Goal: Information Seeking & Learning: Understand process/instructions

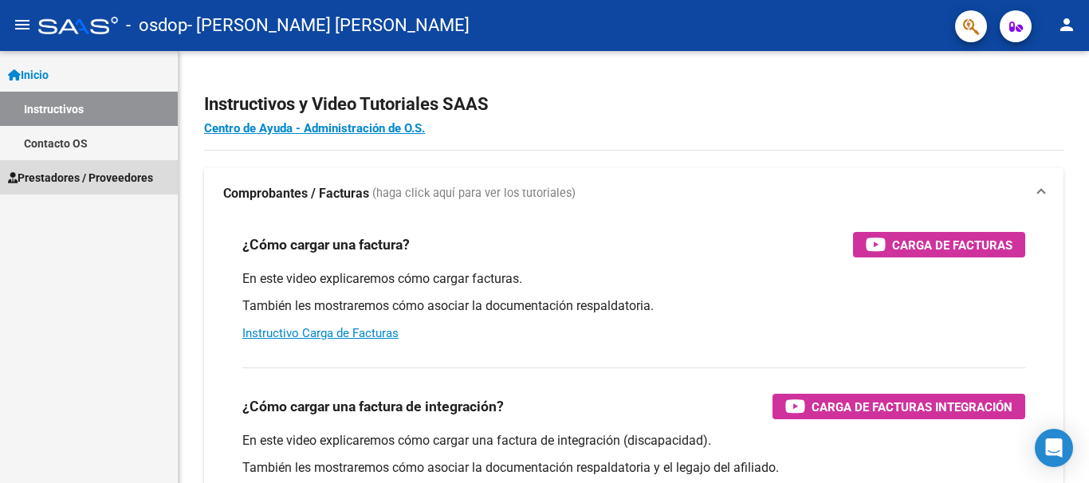
click at [100, 177] on span "Prestadores / Proveedores" at bounding box center [80, 178] width 145 height 18
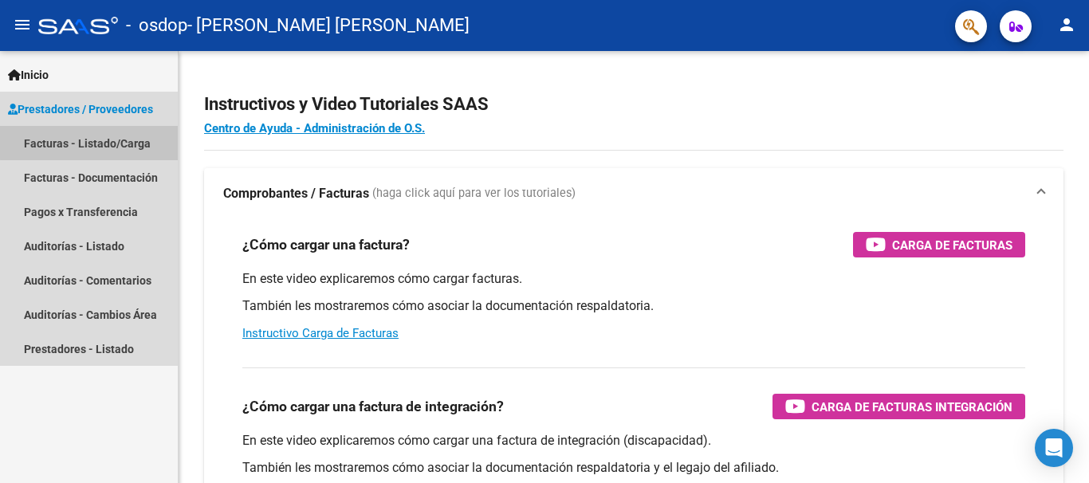
click at [100, 143] on link "Facturas - Listado/Carga" at bounding box center [89, 143] width 178 height 34
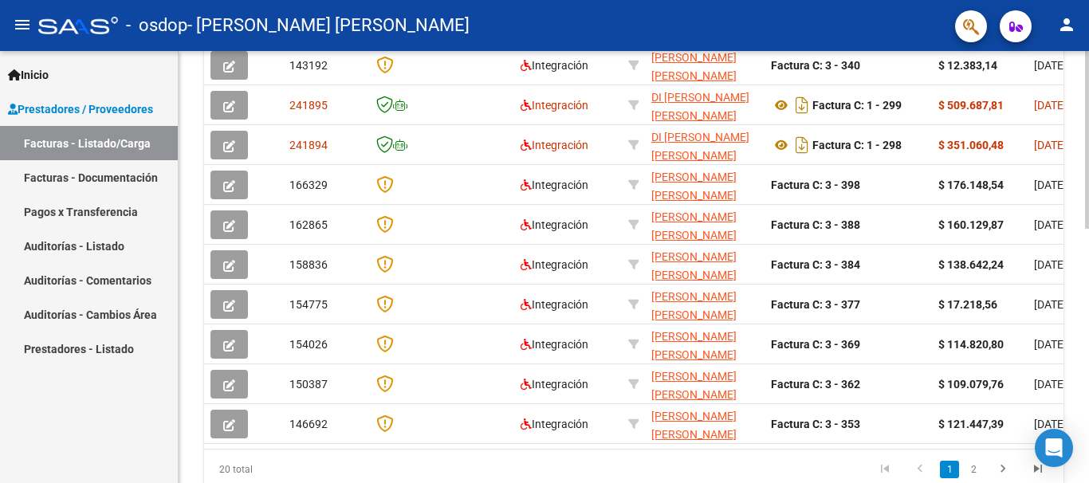
scroll to position [514, 0]
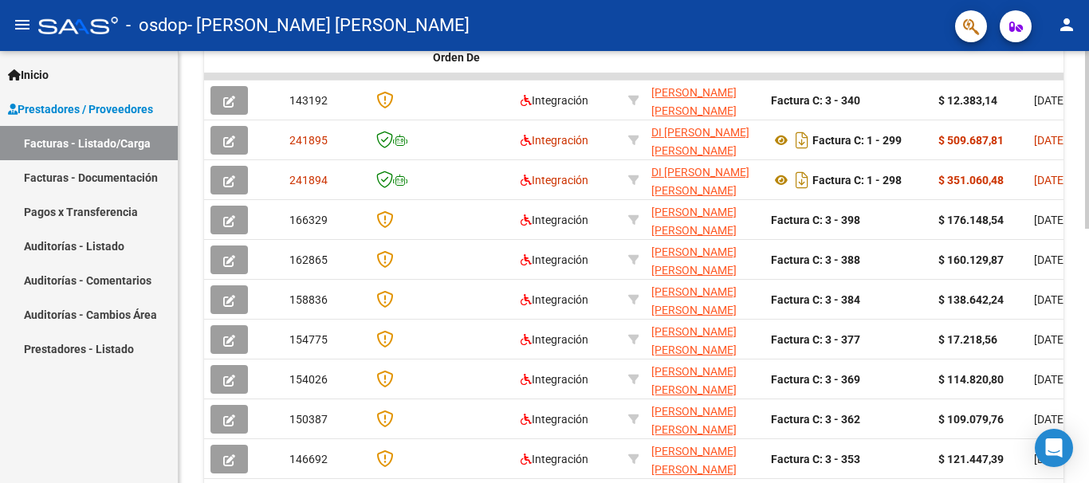
click at [1076, 311] on div at bounding box center [1087, 356] width 4 height 178
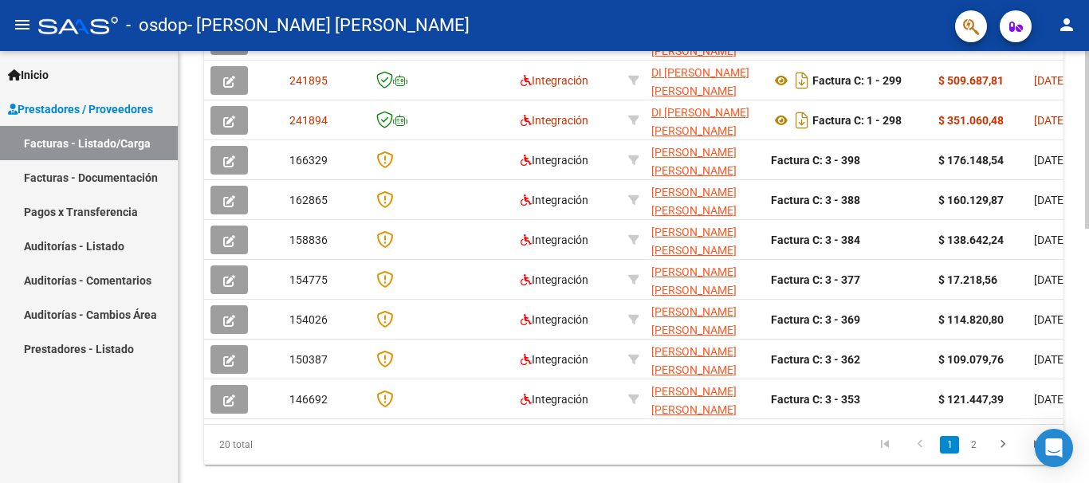
scroll to position [578, 0]
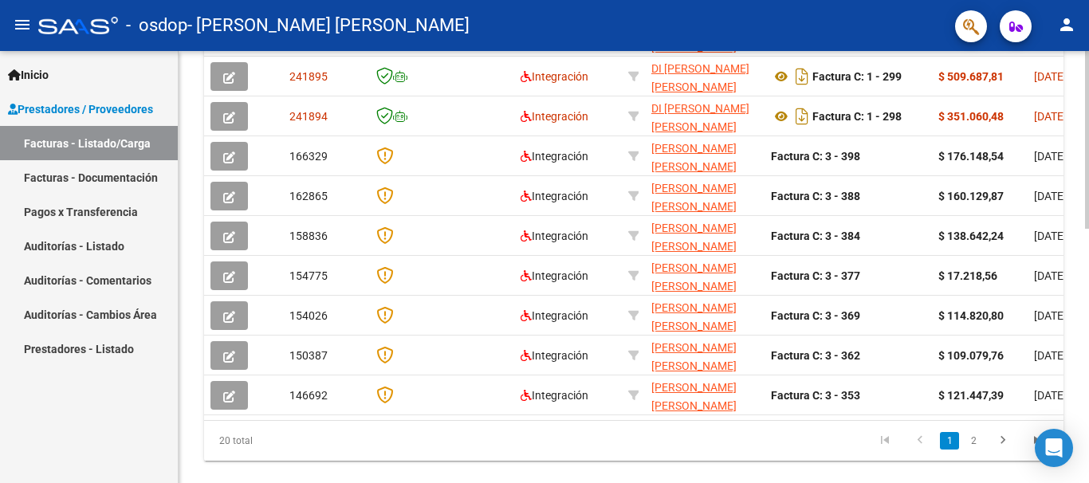
click at [1076, 316] on div at bounding box center [1087, 382] width 4 height 178
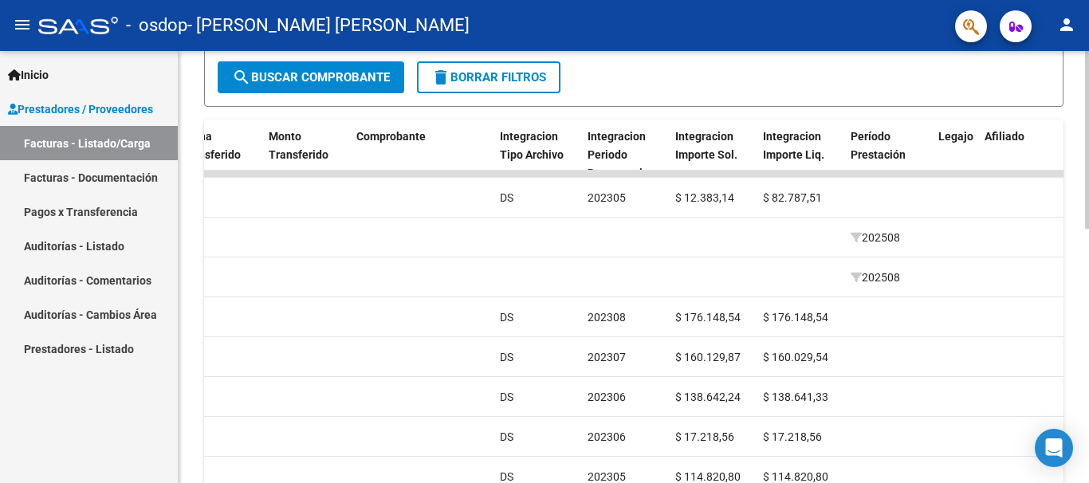
scroll to position [415, 0]
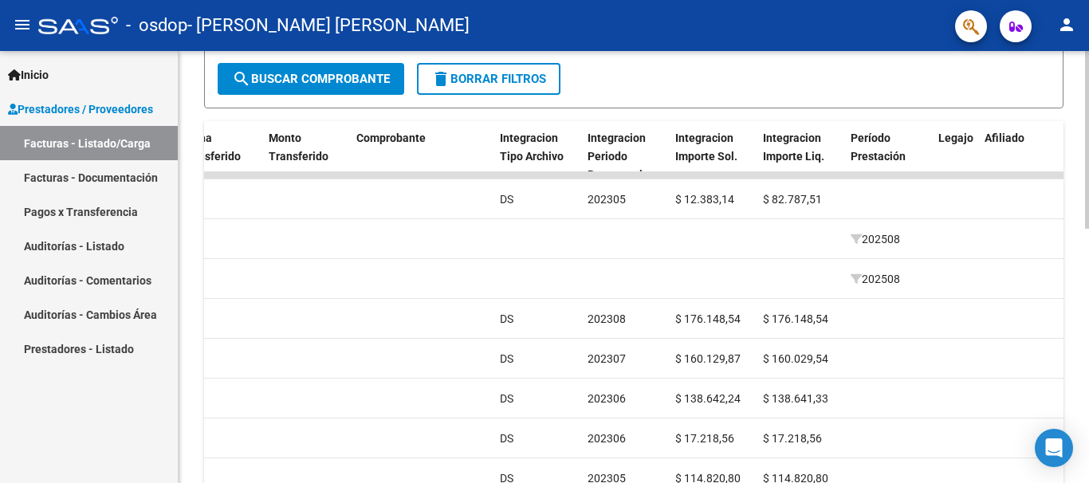
click at [1076, 250] on div "Video tutorial PRESTADORES -> Listado de CPBTs Emitidos por Prestadores / Prove…" at bounding box center [636, 155] width 914 height 1039
drag, startPoint x: 1080, startPoint y: 250, endPoint x: 1087, endPoint y: 301, distance: 51.5
click at [1076, 301] on div "Video tutorial PRESTADORES -> Listado de CPBTs Emitidos por Prestadores / Prove…" at bounding box center [636, 155] width 914 height 1039
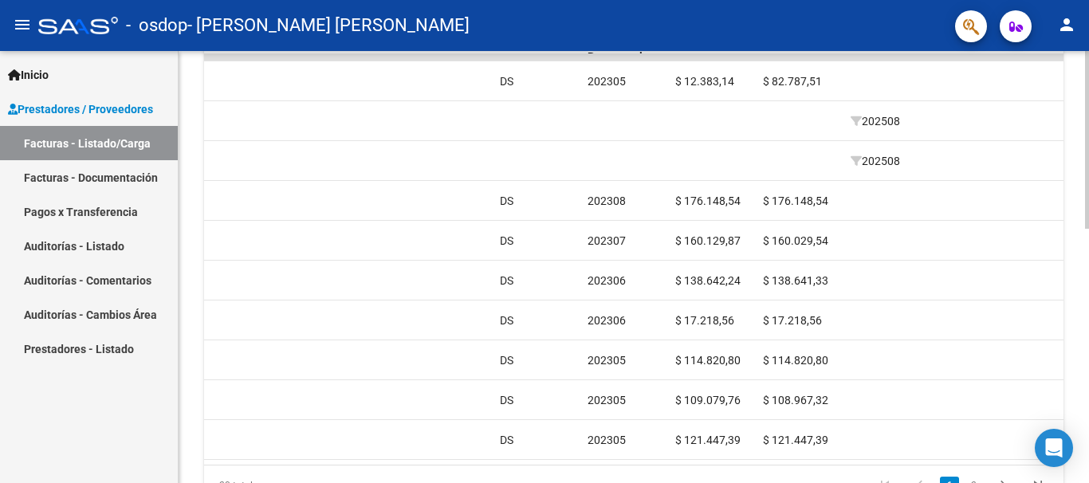
scroll to position [619, 0]
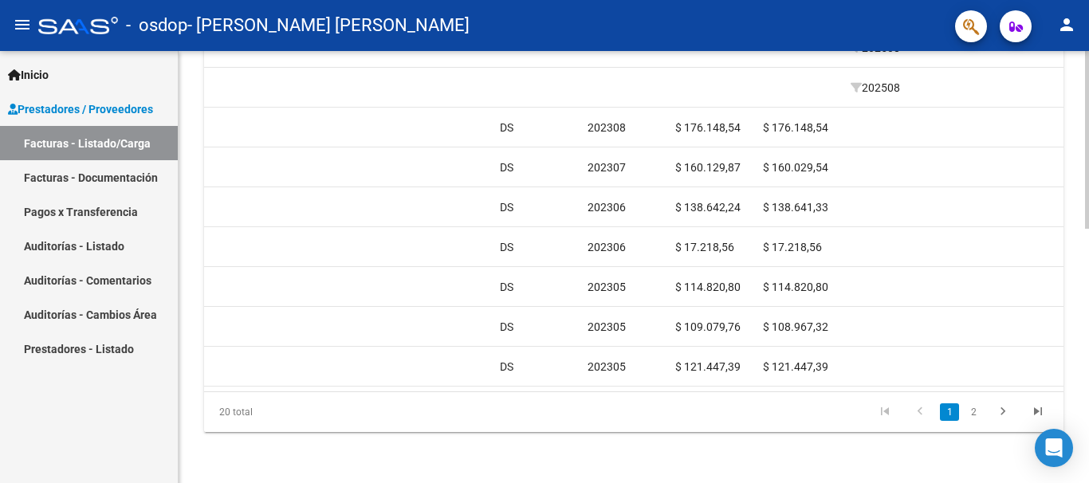
click at [1076, 365] on div at bounding box center [1087, 394] width 4 height 178
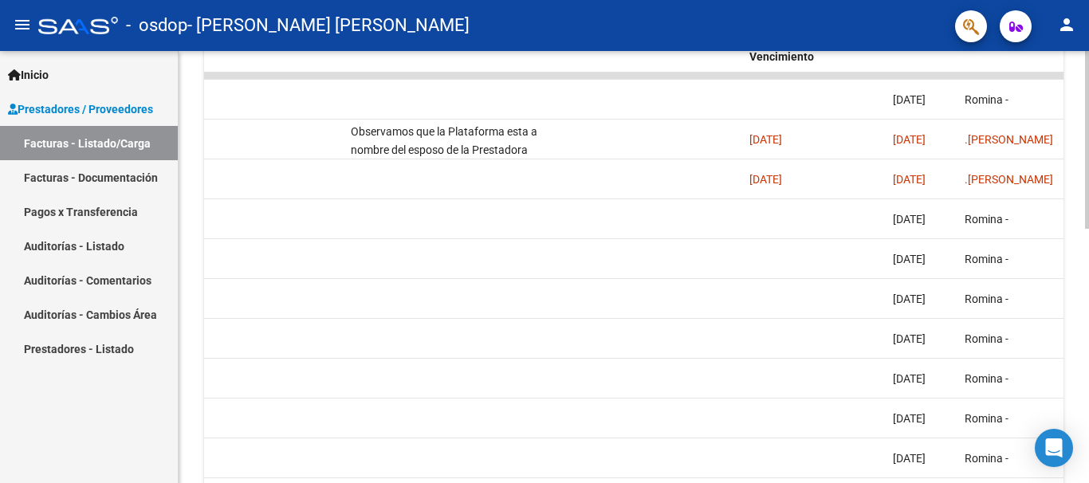
scroll to position [513, 0]
click at [1076, 270] on div "Video tutorial PRESTADORES -> Listado de CPBTs Emitidos por Prestadores / Prove…" at bounding box center [636, 57] width 914 height 1039
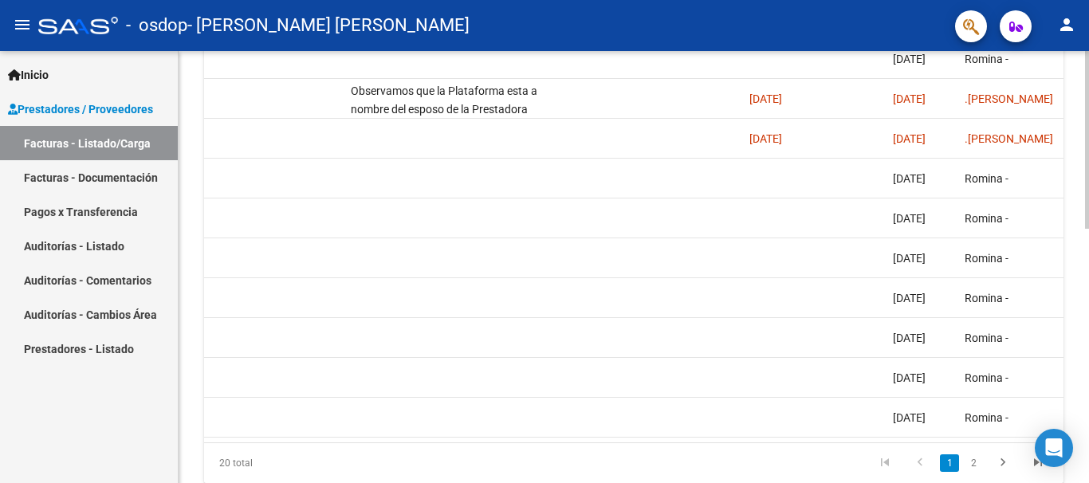
scroll to position [619, 0]
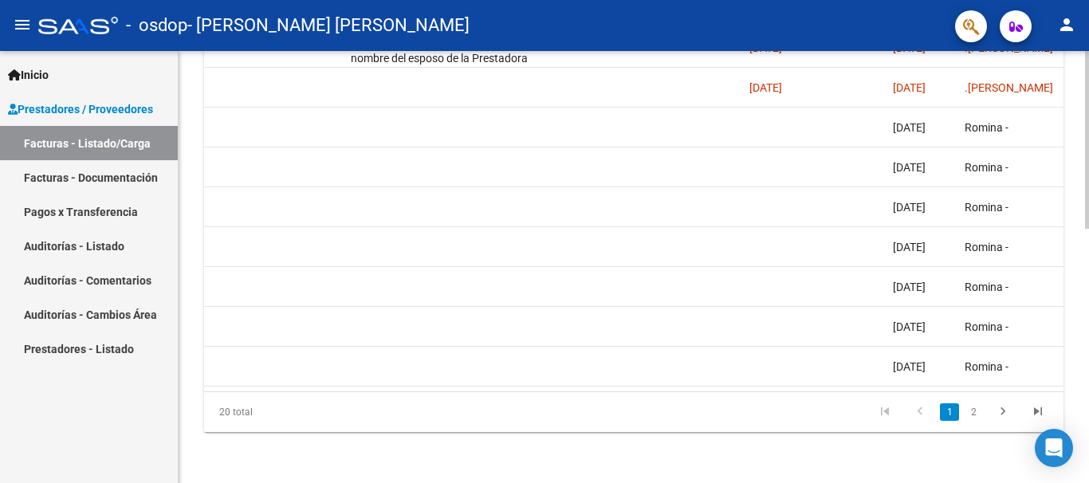
click at [1076, 391] on div at bounding box center [1087, 394] width 4 height 178
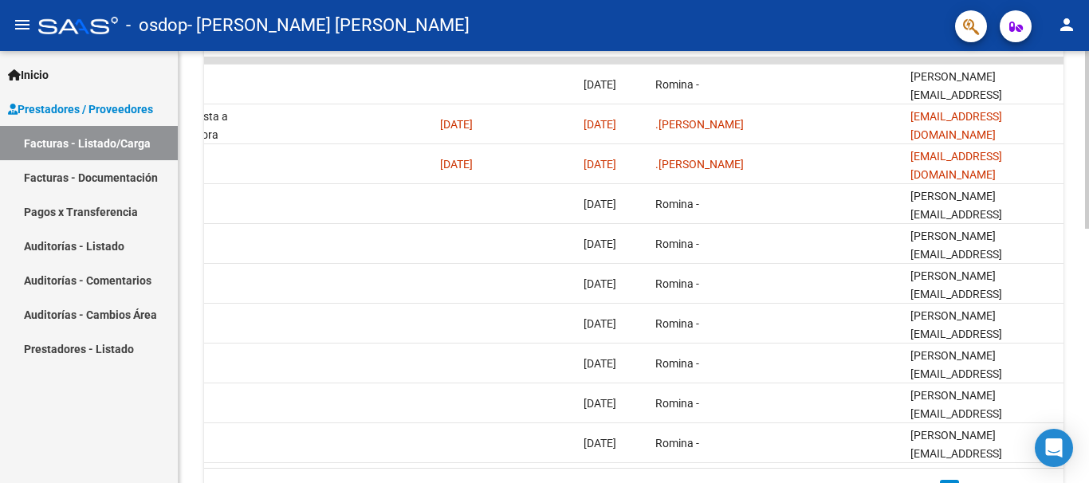
scroll to position [529, 0]
click at [1076, 292] on div at bounding box center [1087, 362] width 4 height 178
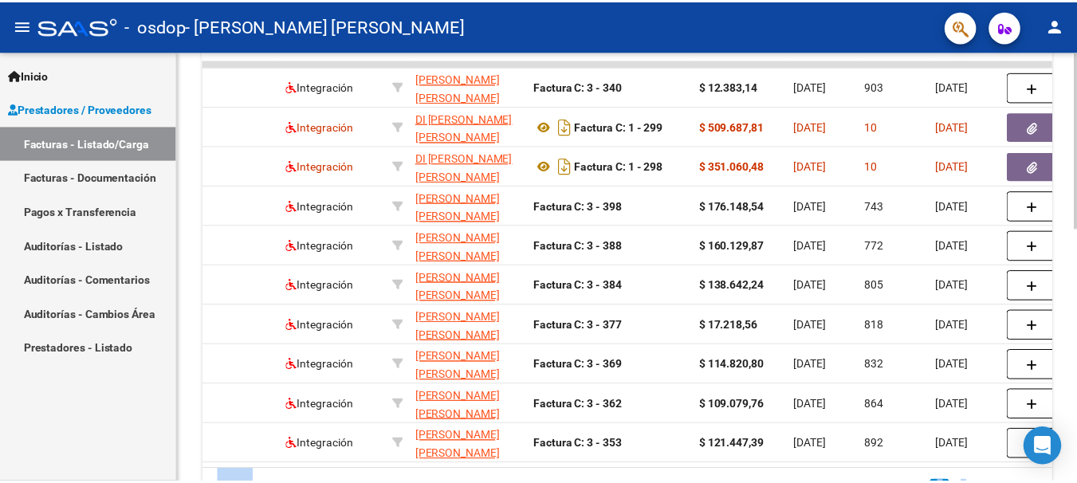
scroll to position [0, 0]
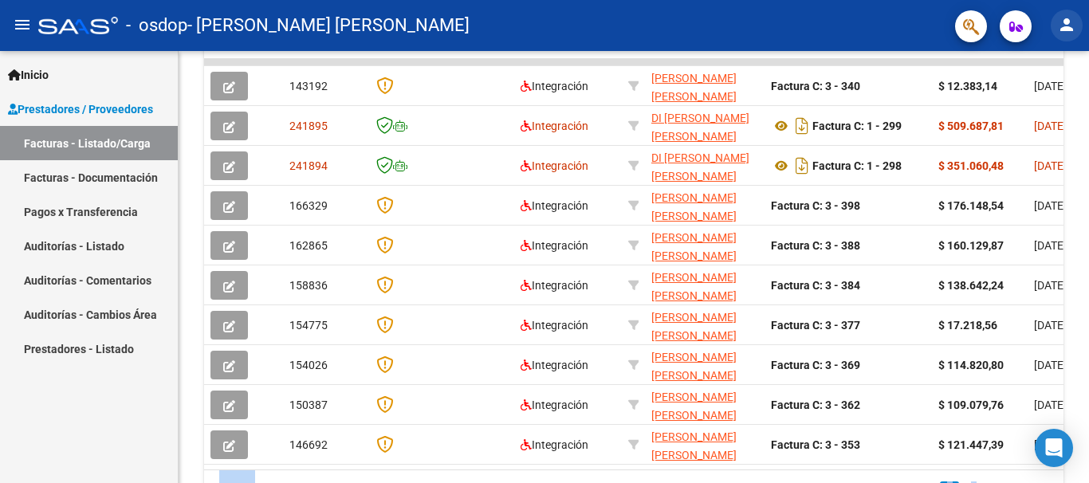
click at [1066, 28] on mat-icon "person" at bounding box center [1066, 24] width 19 height 19
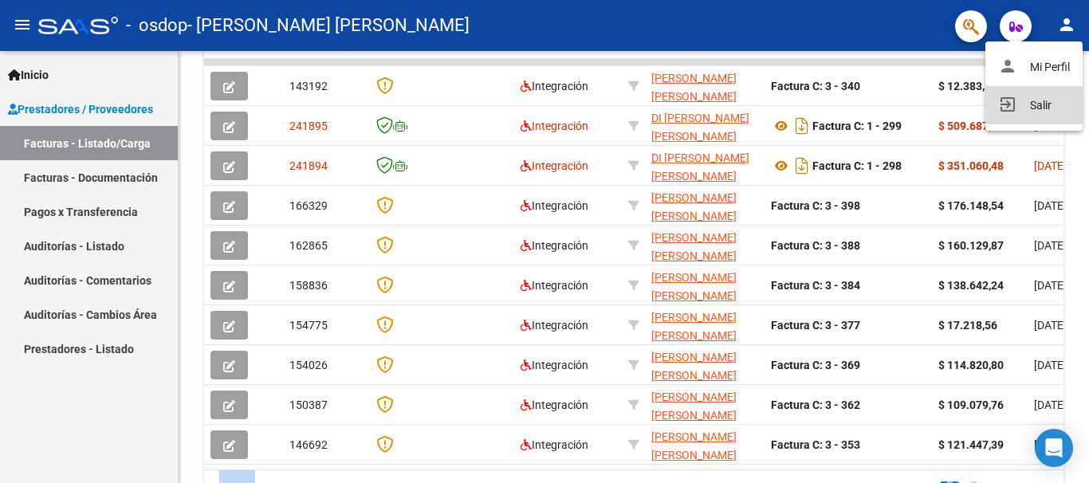
click at [1044, 99] on button "exit_to_app Salir" at bounding box center [1033, 105] width 97 height 38
